Goal: Information Seeking & Learning: Learn about a topic

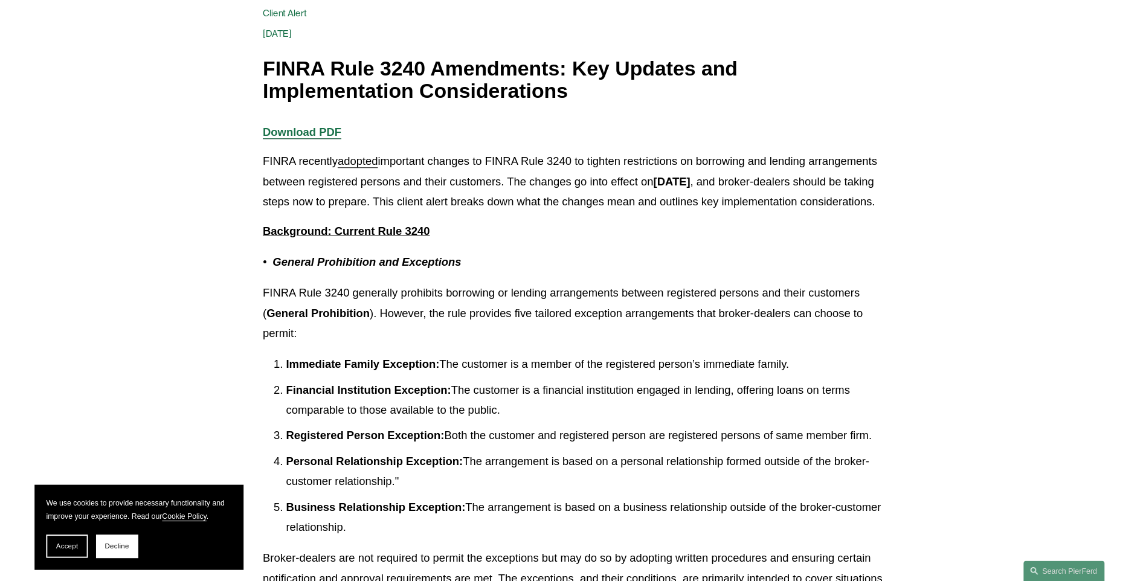
scroll to position [161, 0]
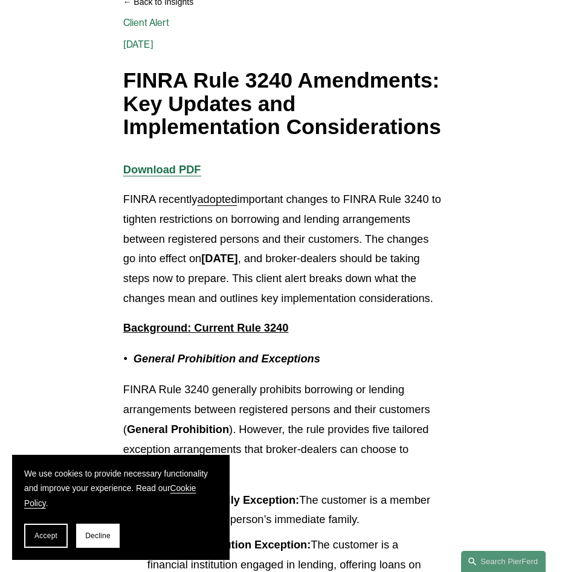
click at [428, 289] on p "FINRA recently adopted important changes to FINRA Rule 3240 to tighten restrict…" at bounding box center [282, 249] width 318 height 119
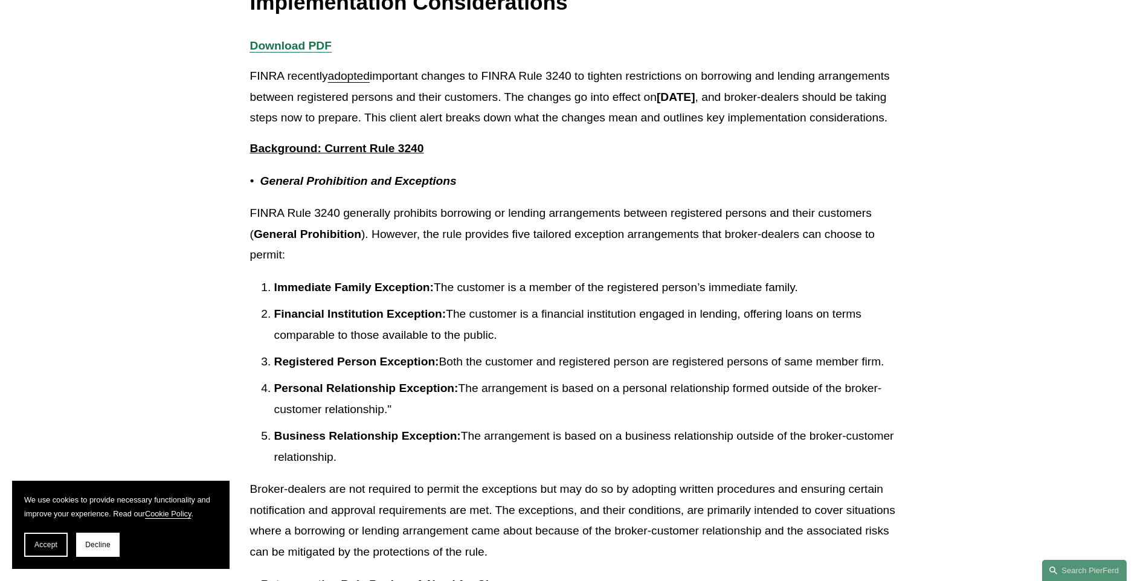
scroll to position [322, 0]
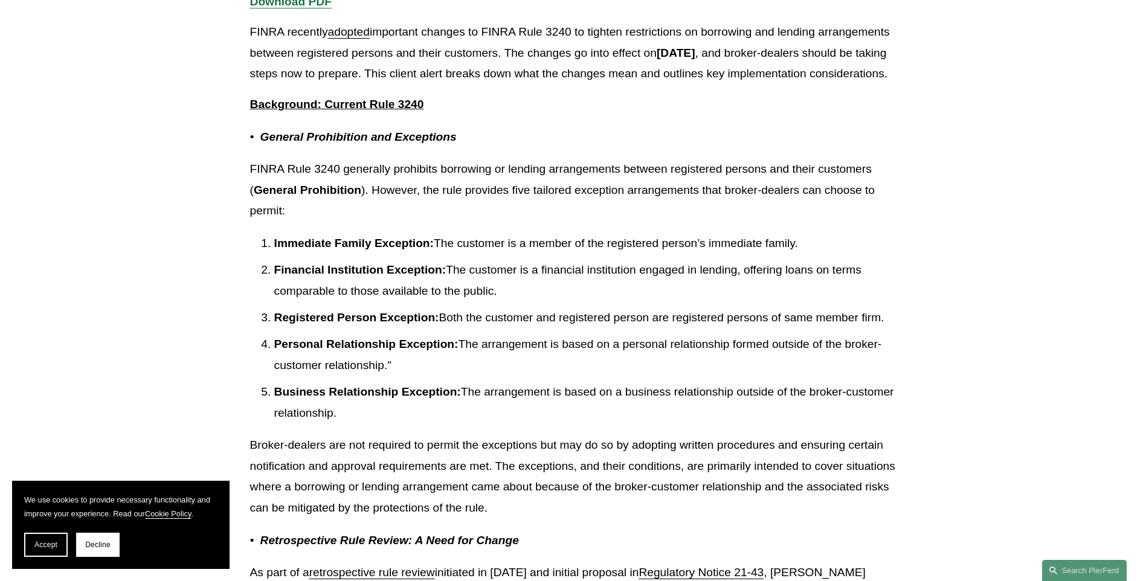
drag, startPoint x: 389, startPoint y: 428, endPoint x: 255, endPoint y: 272, distance: 206.1
click at [255, 272] on ol "Immediate Family Exception: The customer is a member of the registered person’s…" at bounding box center [573, 328] width 646 height 190
copy ol "Immediate Family Exception: The customer is a member of the registered person’s…"
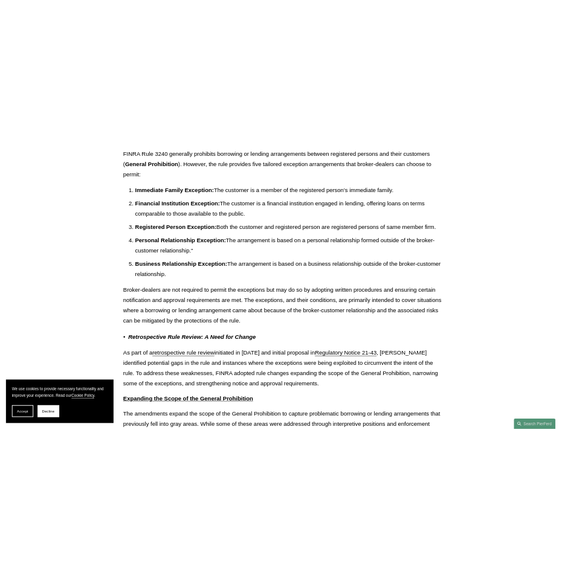
scroll to position [483, 0]
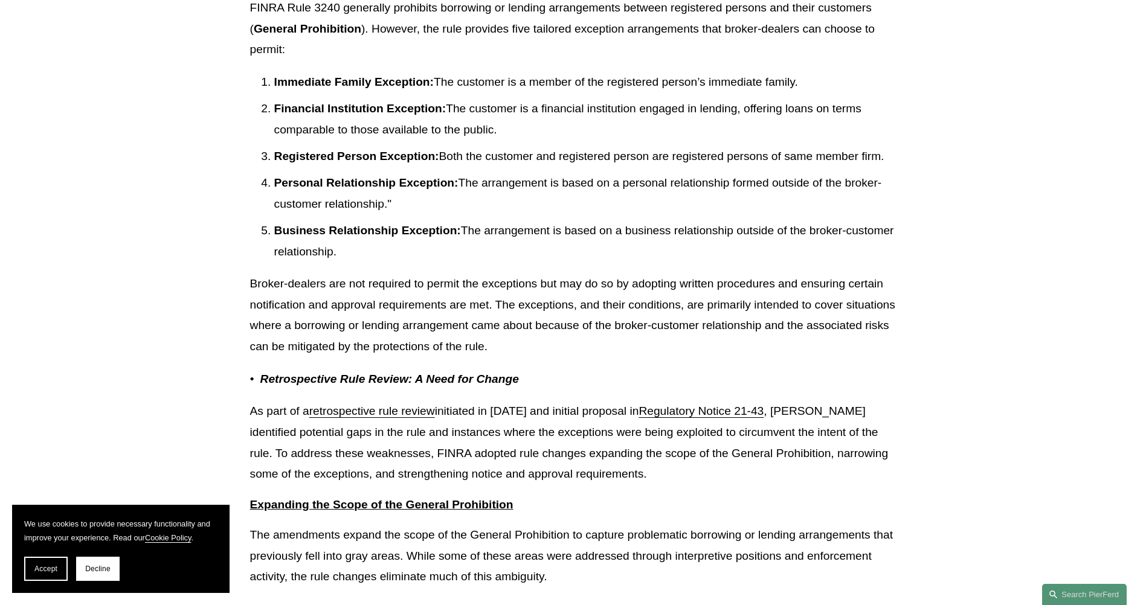
click at [446, 214] on p "Personal Relationship Exception: The arrangement is based on a personal relatio…" at bounding box center [585, 194] width 622 height 42
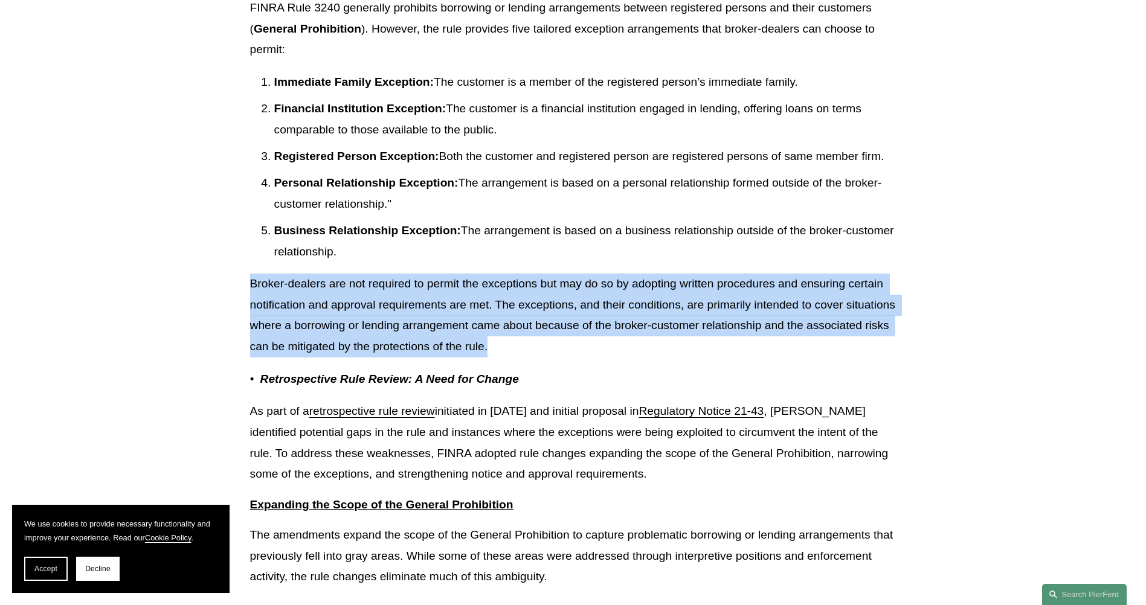
drag, startPoint x: 545, startPoint y: 370, endPoint x: 210, endPoint y: 300, distance: 341.9
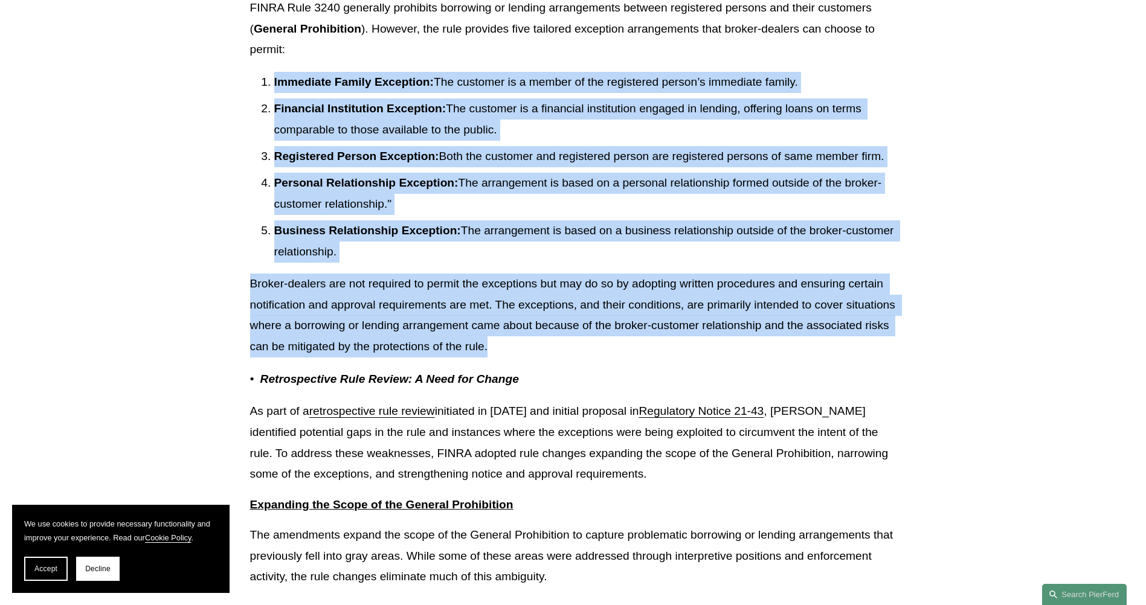
drag, startPoint x: 506, startPoint y: 364, endPoint x: 264, endPoint y: 97, distance: 360.5
copy div "Loremipsu Dolors Ametconse: Adi elitsedd ei t incidi ut lab etdolorema aliqua’e…"
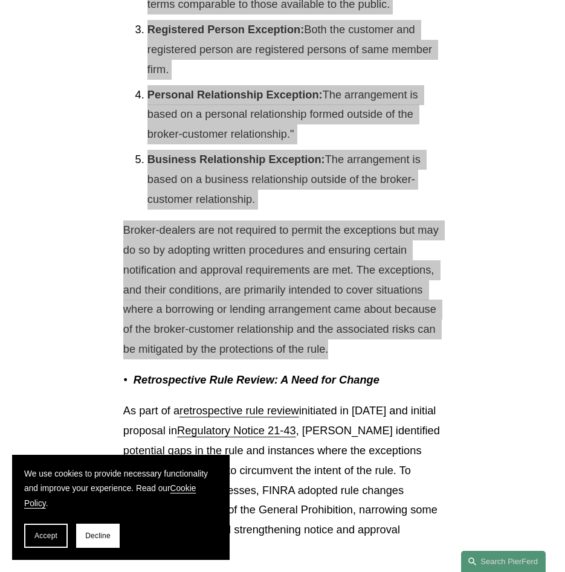
scroll to position [805, 0]
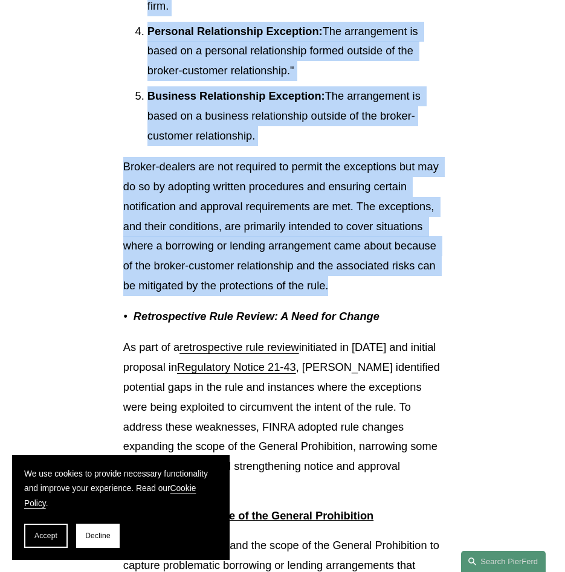
click at [294, 268] on p "Broker-dealers are not required to permit the exceptions but may do so by adopt…" at bounding box center [282, 226] width 318 height 139
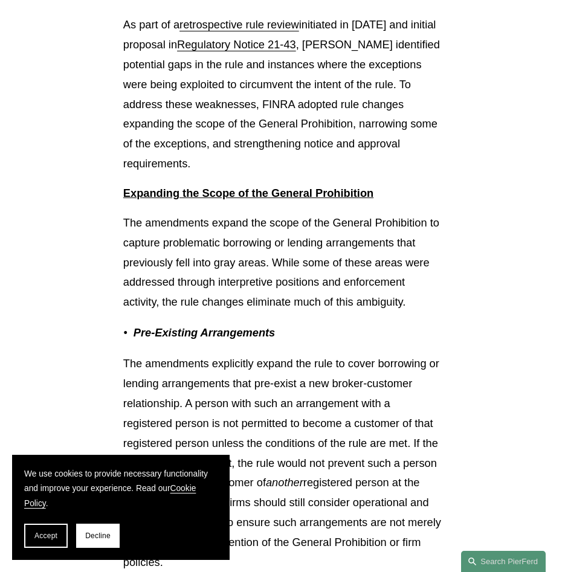
scroll to position [1288, 0]
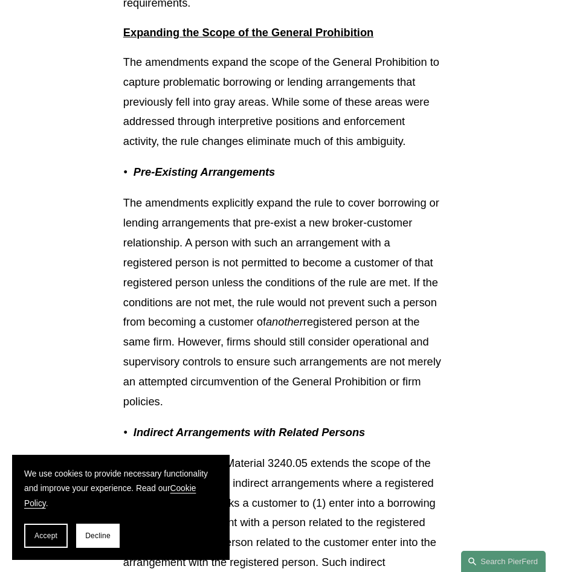
click at [125, 274] on p "The amendments explicitly expand the rule to cover borrowing or lending arrange…" at bounding box center [282, 302] width 318 height 218
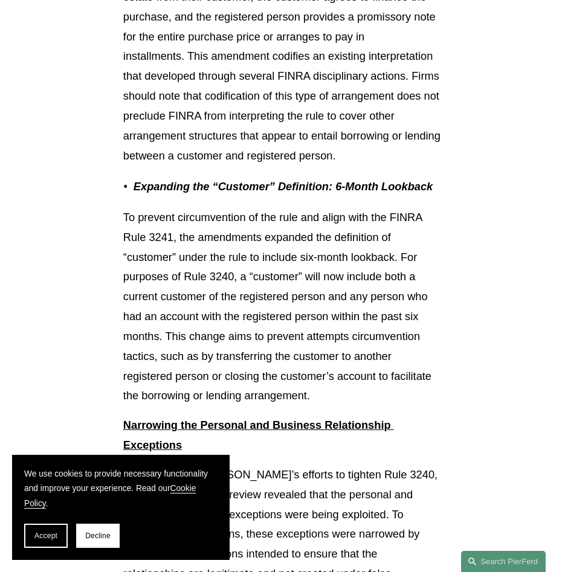
scroll to position [2255, 0]
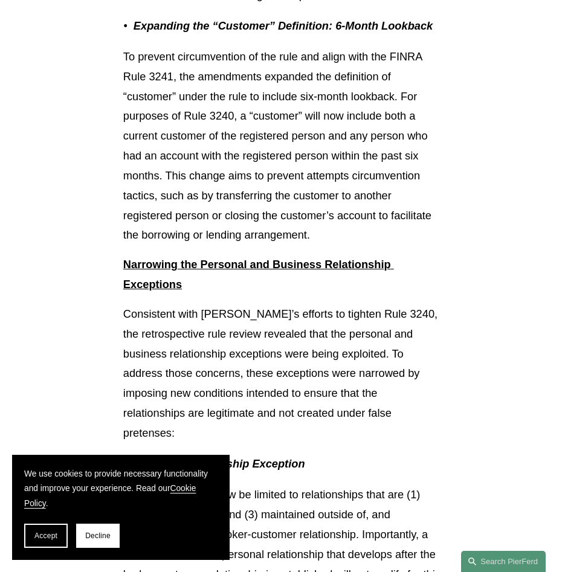
click at [126, 175] on p "To prevent circumvention of the rule and align with the FINRA Rule 3241, the am…" at bounding box center [282, 146] width 318 height 198
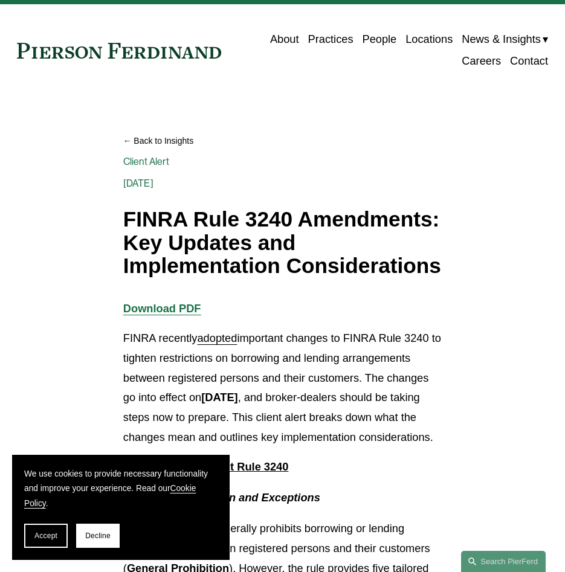
scroll to position [0, 0]
